Goal: Information Seeking & Learning: Find specific fact

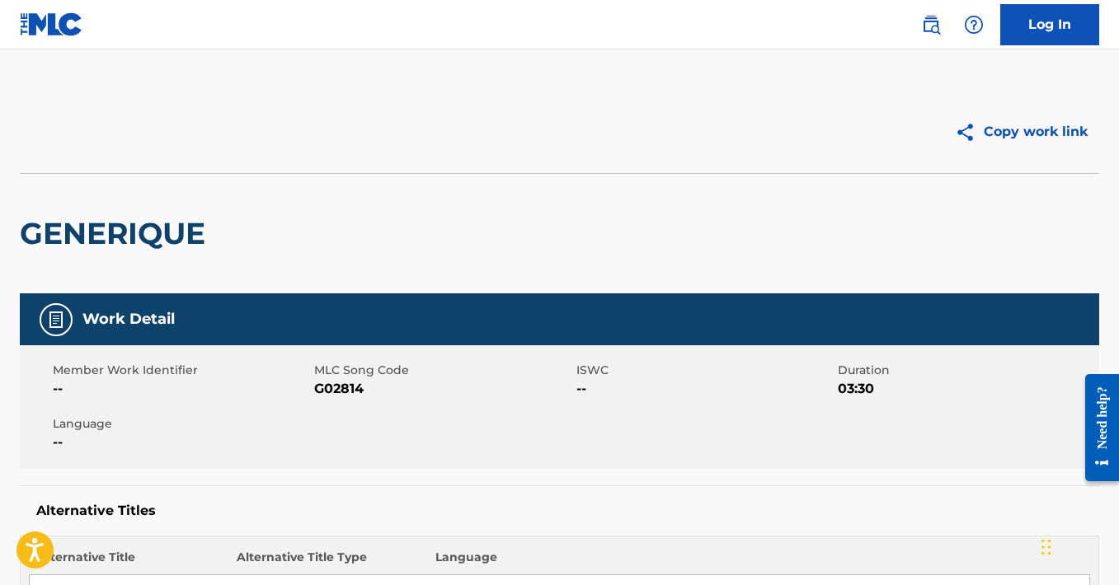
click at [938, 17] on img at bounding box center [931, 25] width 20 height 20
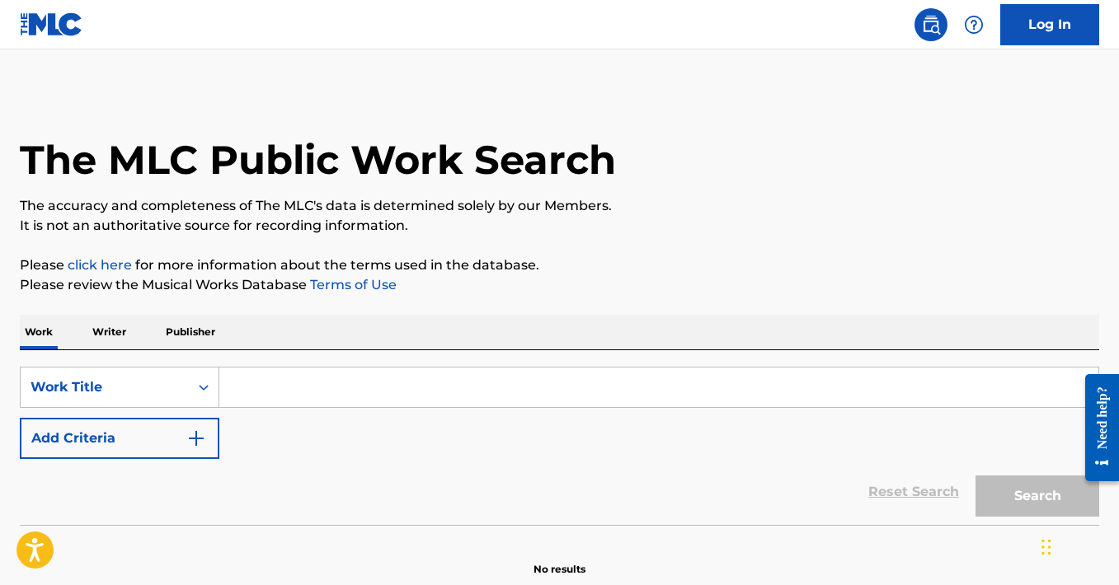
click at [341, 397] on input "Search Form" at bounding box center [658, 388] width 879 height 40
paste input "Summer Song"
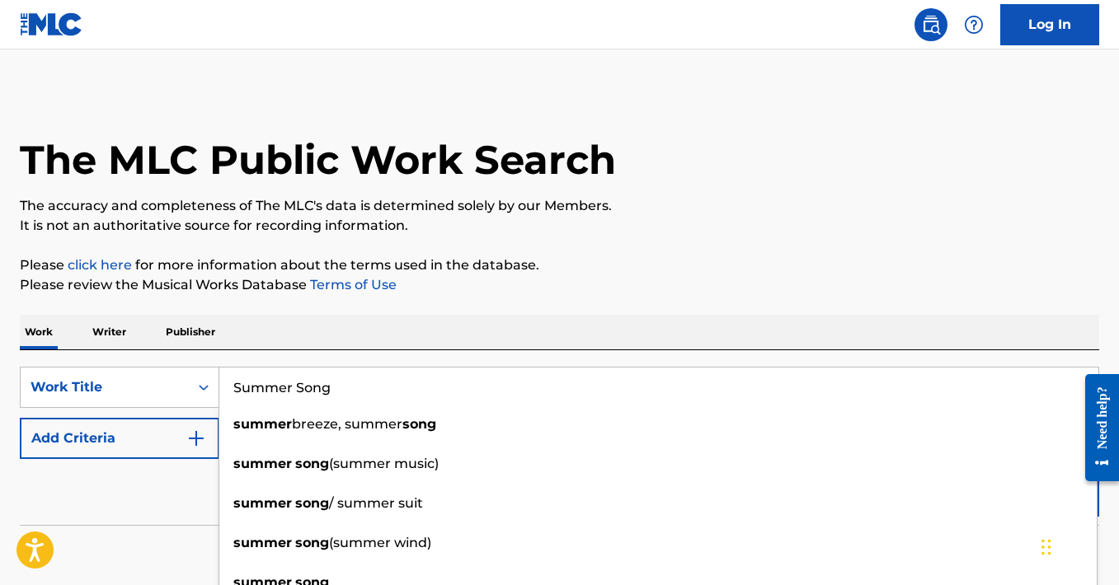
type input "Summer Song"
click at [177, 444] on button "Add Criteria" at bounding box center [120, 438] width 200 height 41
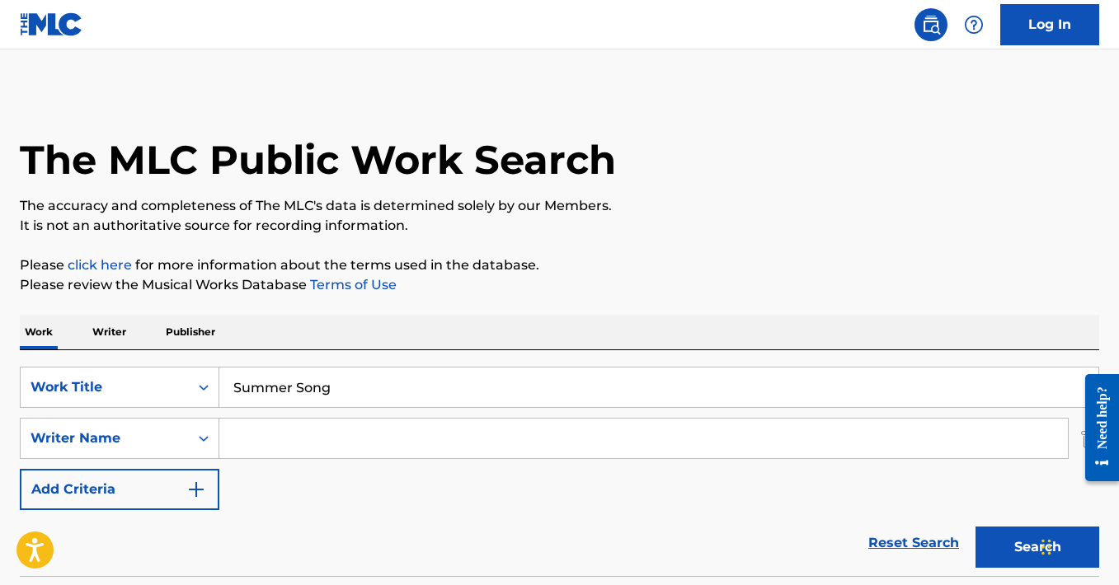
click at [310, 444] on input "Search Form" at bounding box center [643, 439] width 848 height 40
type input "bond"
click at [975, 527] on button "Search" at bounding box center [1037, 547] width 124 height 41
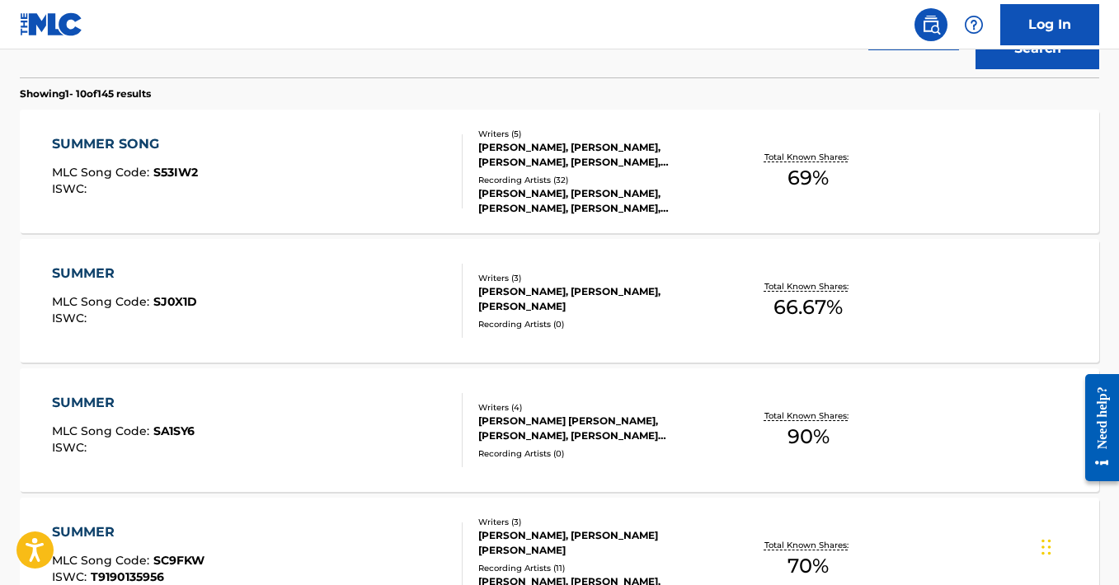
scroll to position [479, 0]
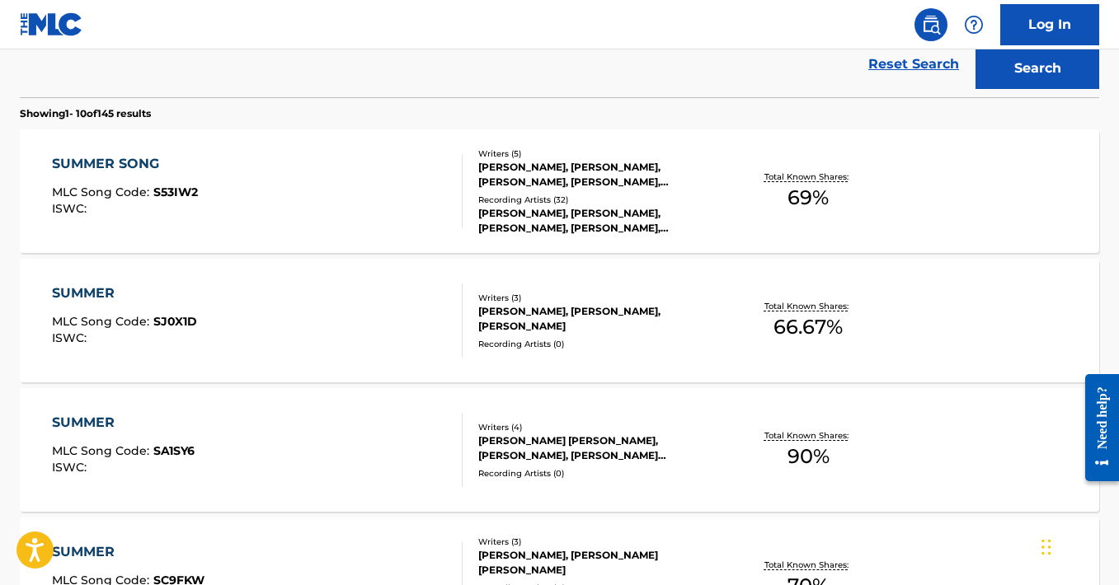
click at [314, 202] on div "SUMMER SONG MLC Song Code : S53IW2 ISWC :" at bounding box center [257, 191] width 410 height 74
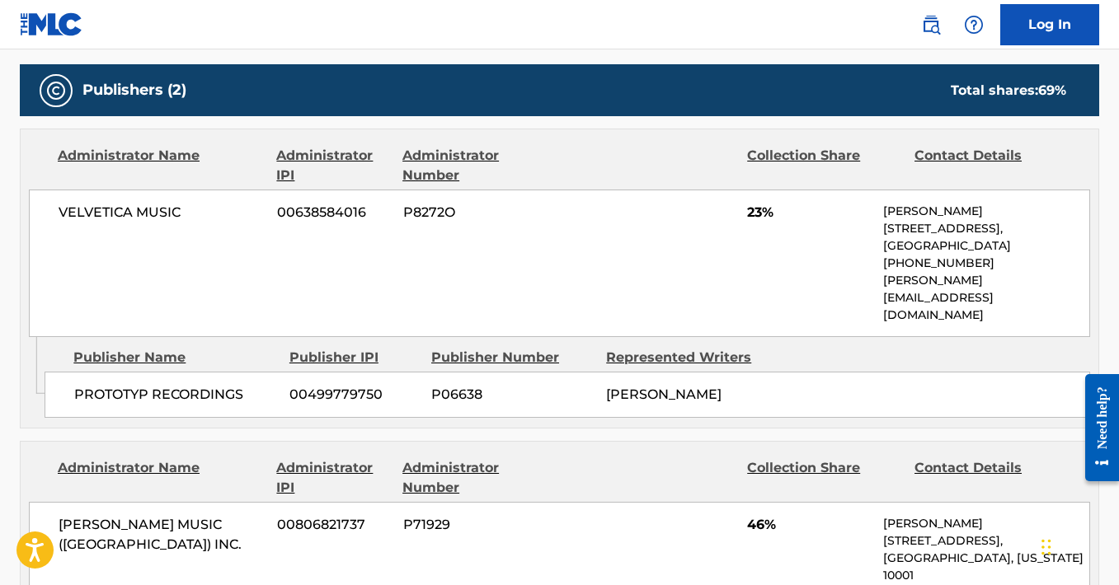
scroll to position [787, 0]
